Goal: Information Seeking & Learning: Learn about a topic

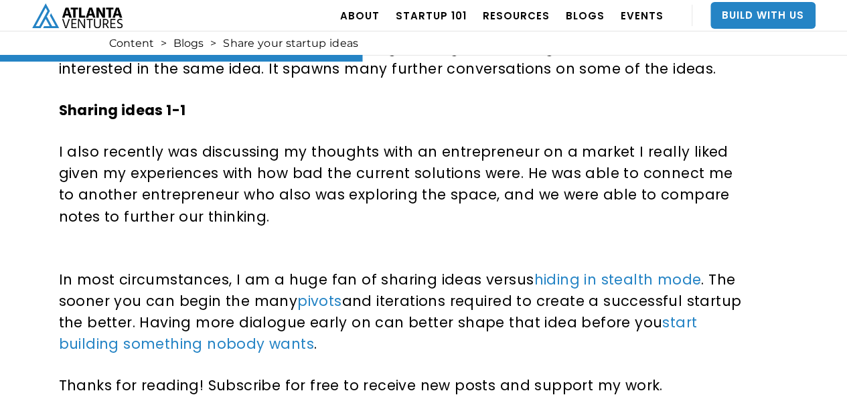
scroll to position [1072, 0]
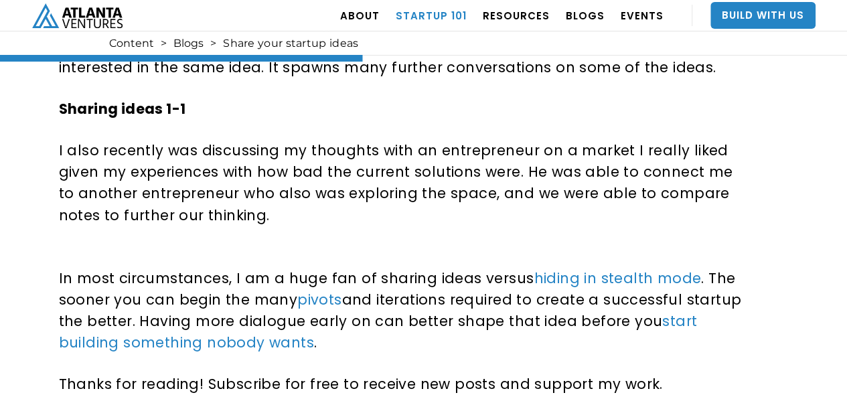
click at [445, 15] on link "Startup 101" at bounding box center [431, 16] width 71 height 38
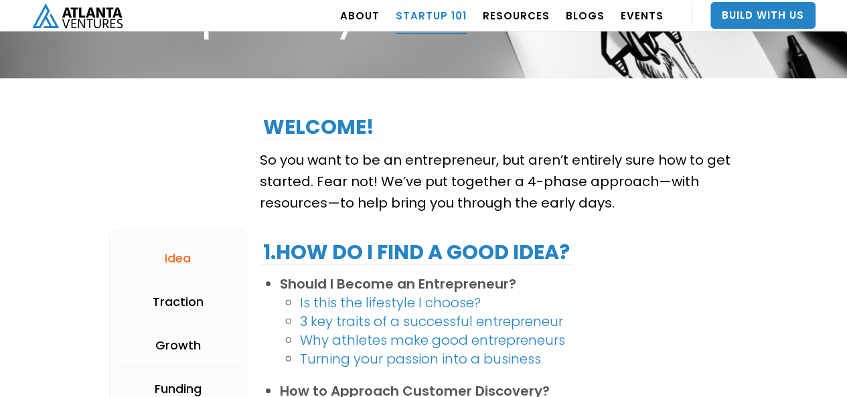
scroll to position [268, 0]
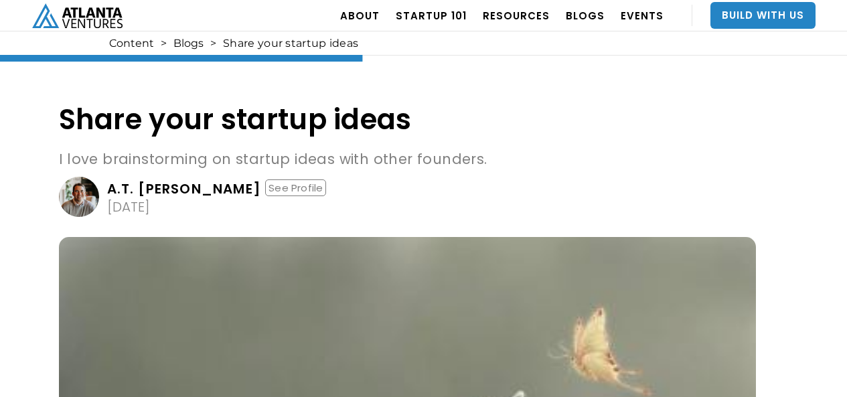
scroll to position [1072, 0]
